Goal: Information Seeking & Learning: Learn about a topic

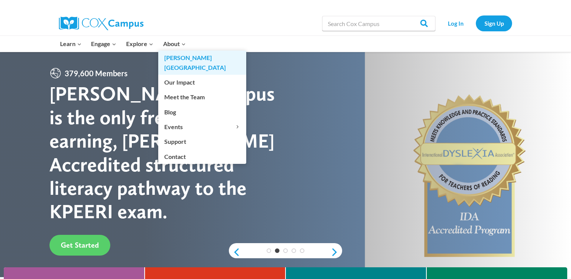
click at [178, 61] on link "[PERSON_NAME][GEOGRAPHIC_DATA]" at bounding box center [202, 63] width 88 height 24
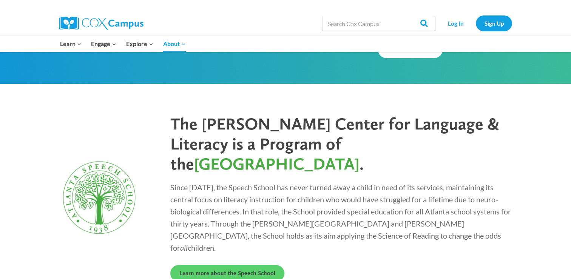
scroll to position [2048, 0]
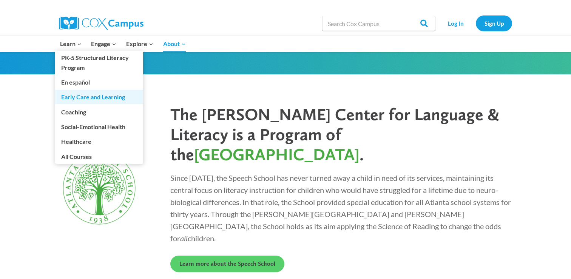
click at [114, 97] on link "Early Care and Learning" at bounding box center [99, 97] width 88 height 14
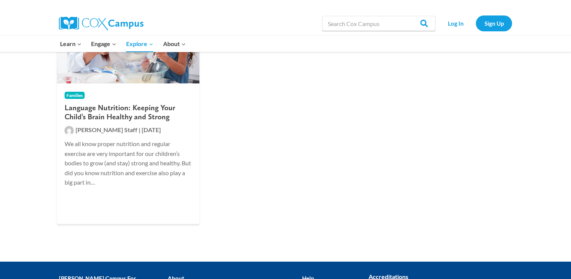
scroll to position [540, 0]
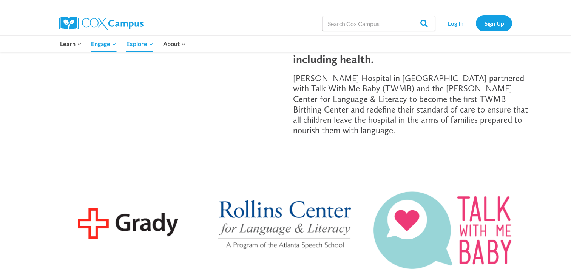
scroll to position [158, 0]
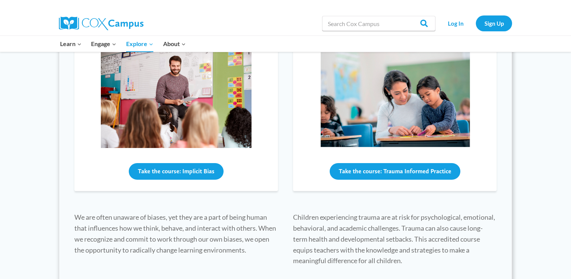
scroll to position [314, 0]
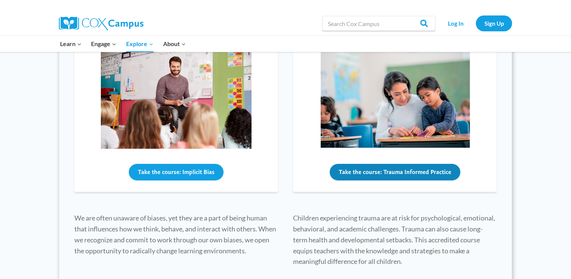
click at [357, 179] on button "Take the course: Trauma Informed Practice" at bounding box center [395, 172] width 131 height 17
